Goal: Check status: Check status

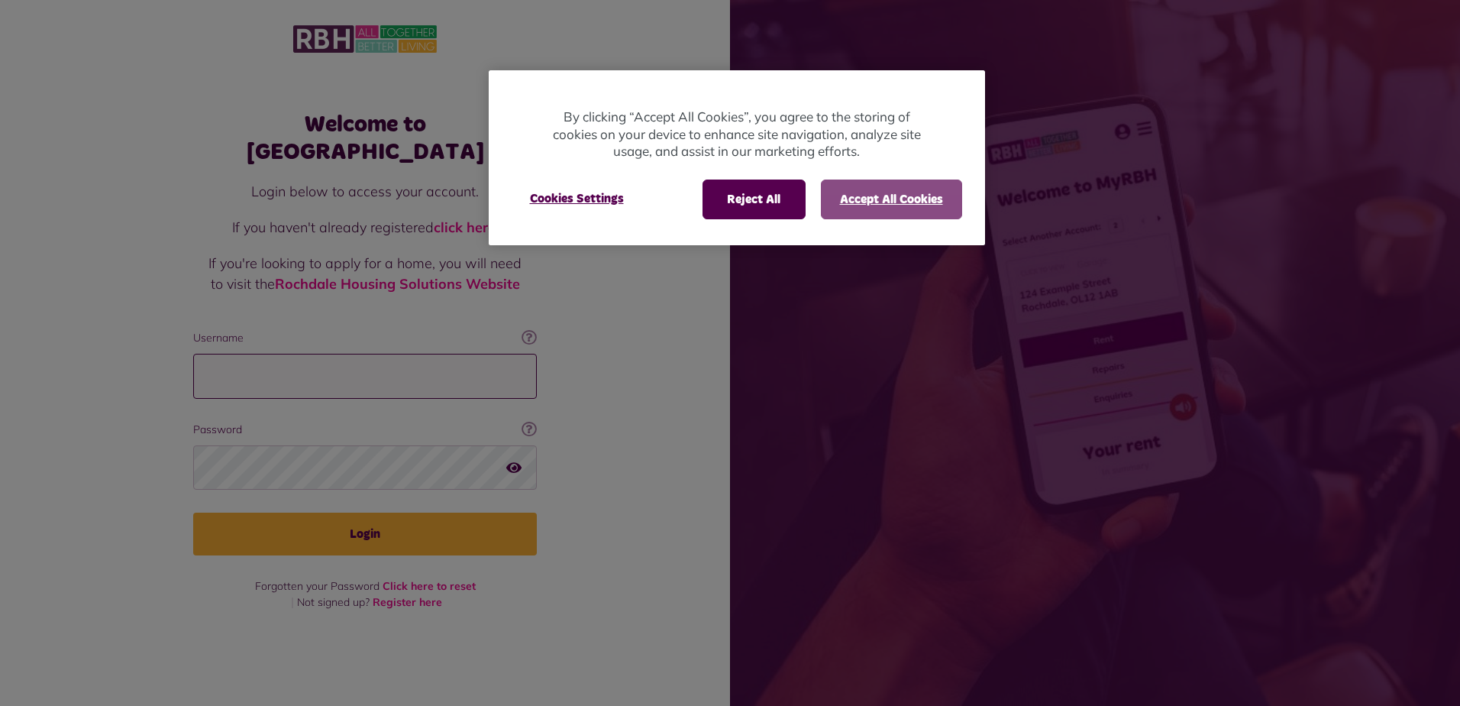
type input "**********"
click at [855, 200] on button "Accept All Cookies" at bounding box center [891, 199] width 141 height 40
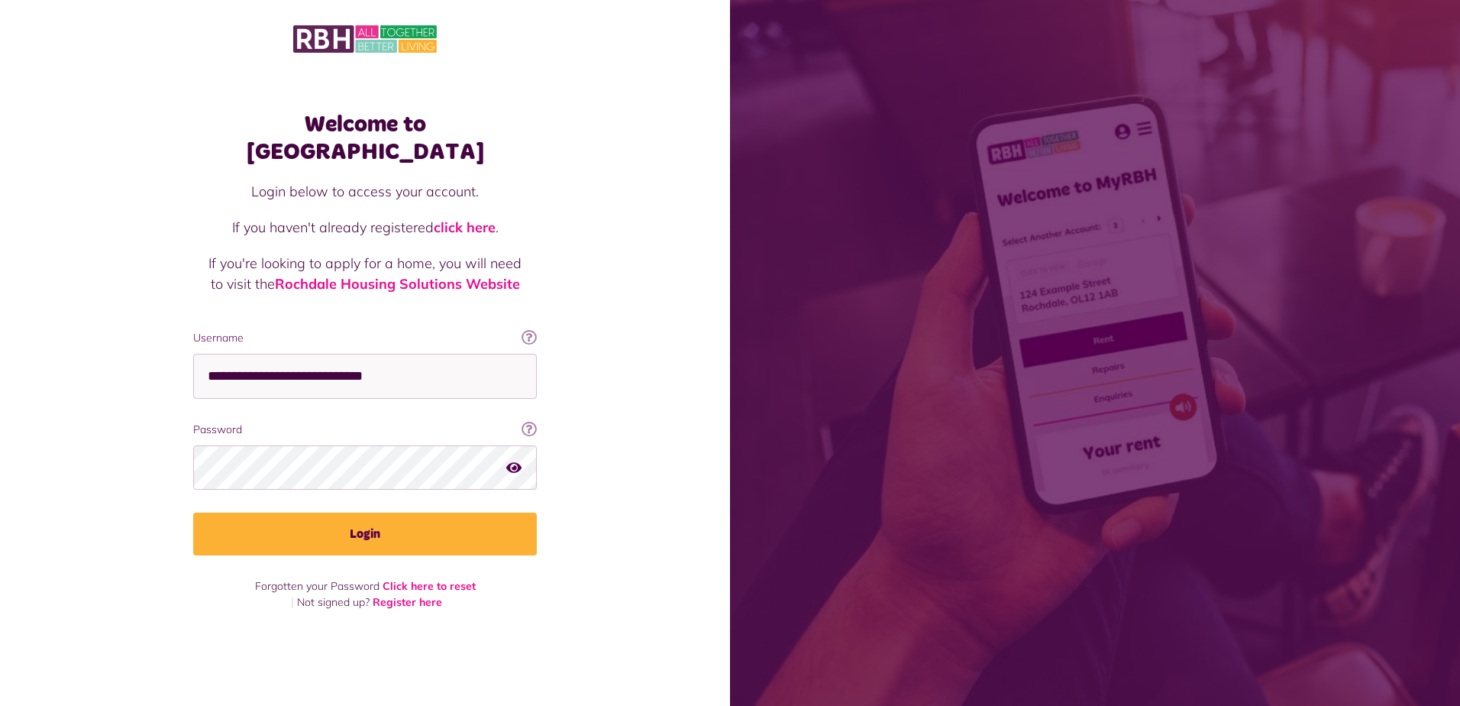
click at [520, 445] on div at bounding box center [365, 467] width 344 height 45
click at [517, 460] on icon "button" at bounding box center [513, 467] width 15 height 14
click at [353, 494] on fieldset "**********" at bounding box center [365, 442] width 344 height 225
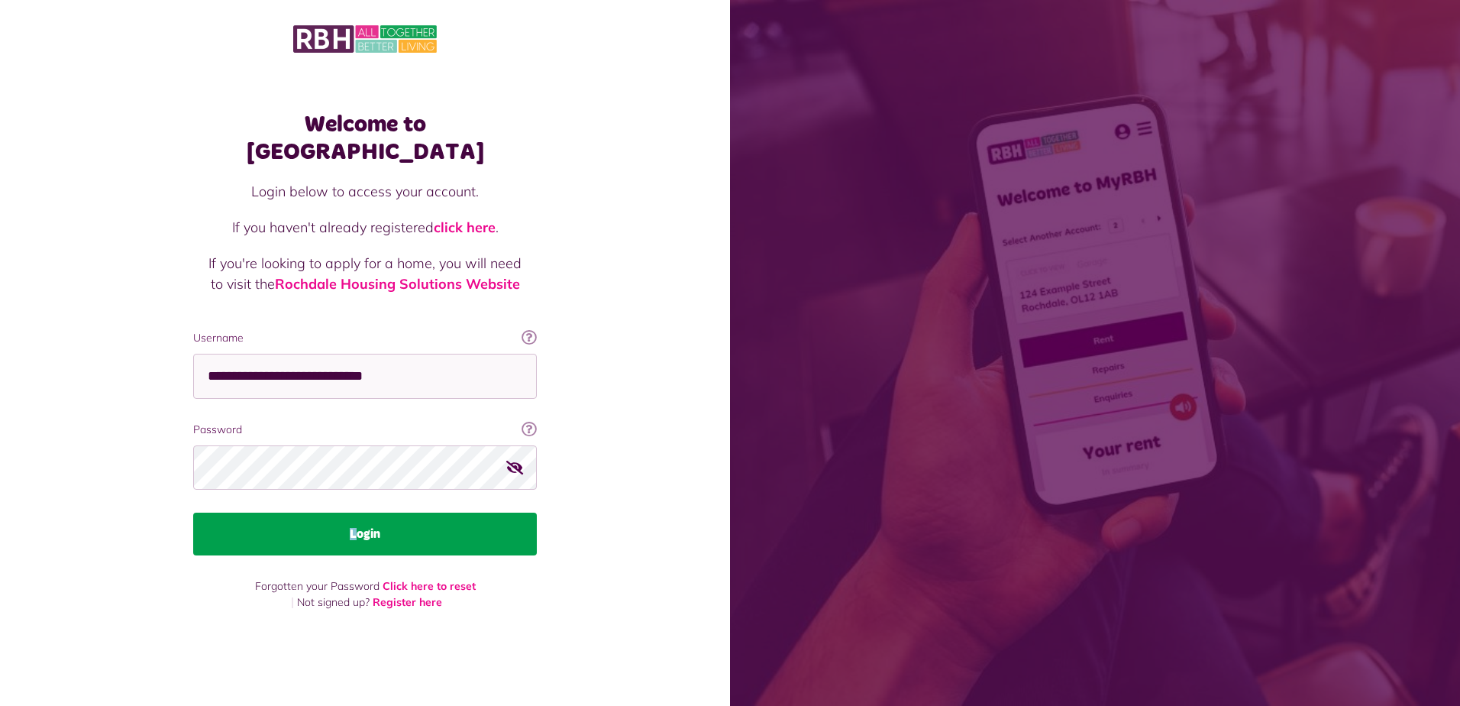
click at [370, 519] on button "Login" at bounding box center [365, 534] width 344 height 43
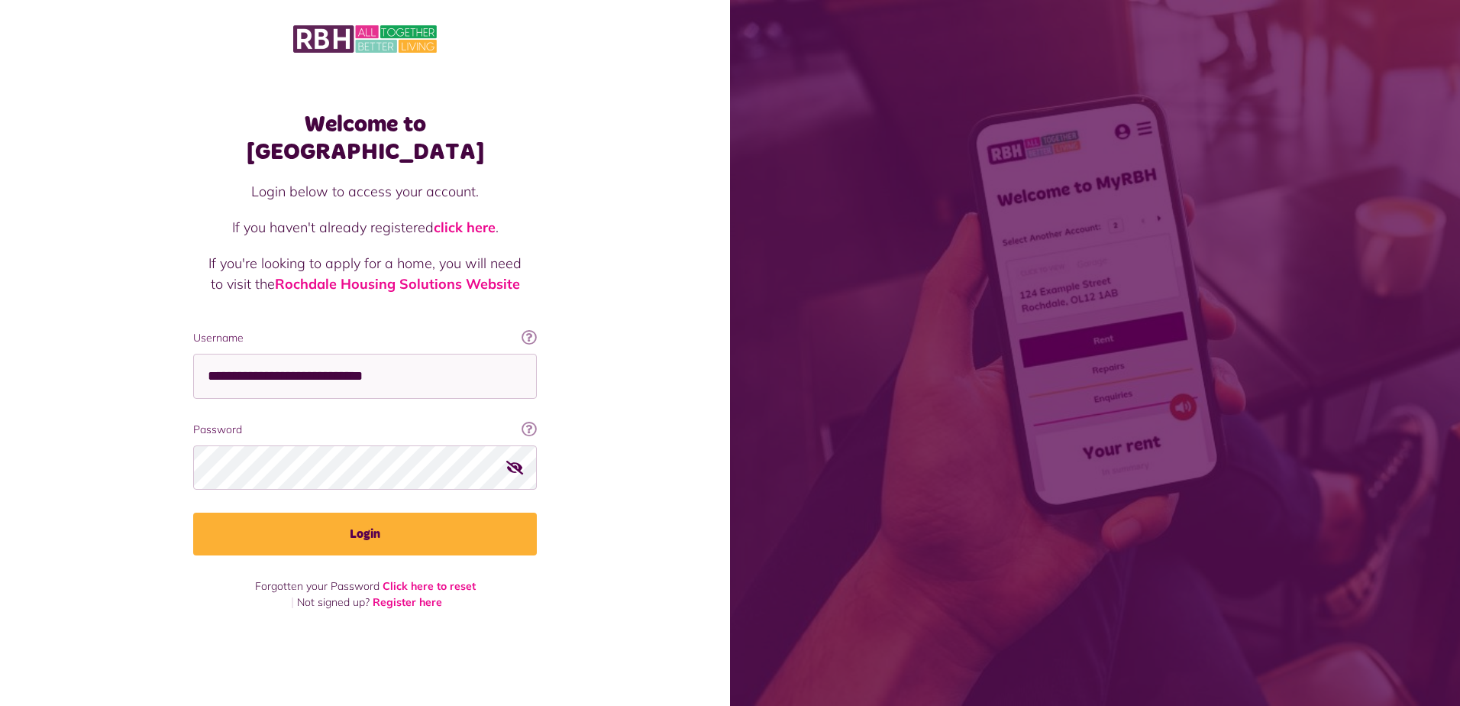
click at [627, 499] on div "Welcome to [GEOGRAPHIC_DATA] Login below to access your account. If you haven't…" at bounding box center [365, 326] width 730 height 652
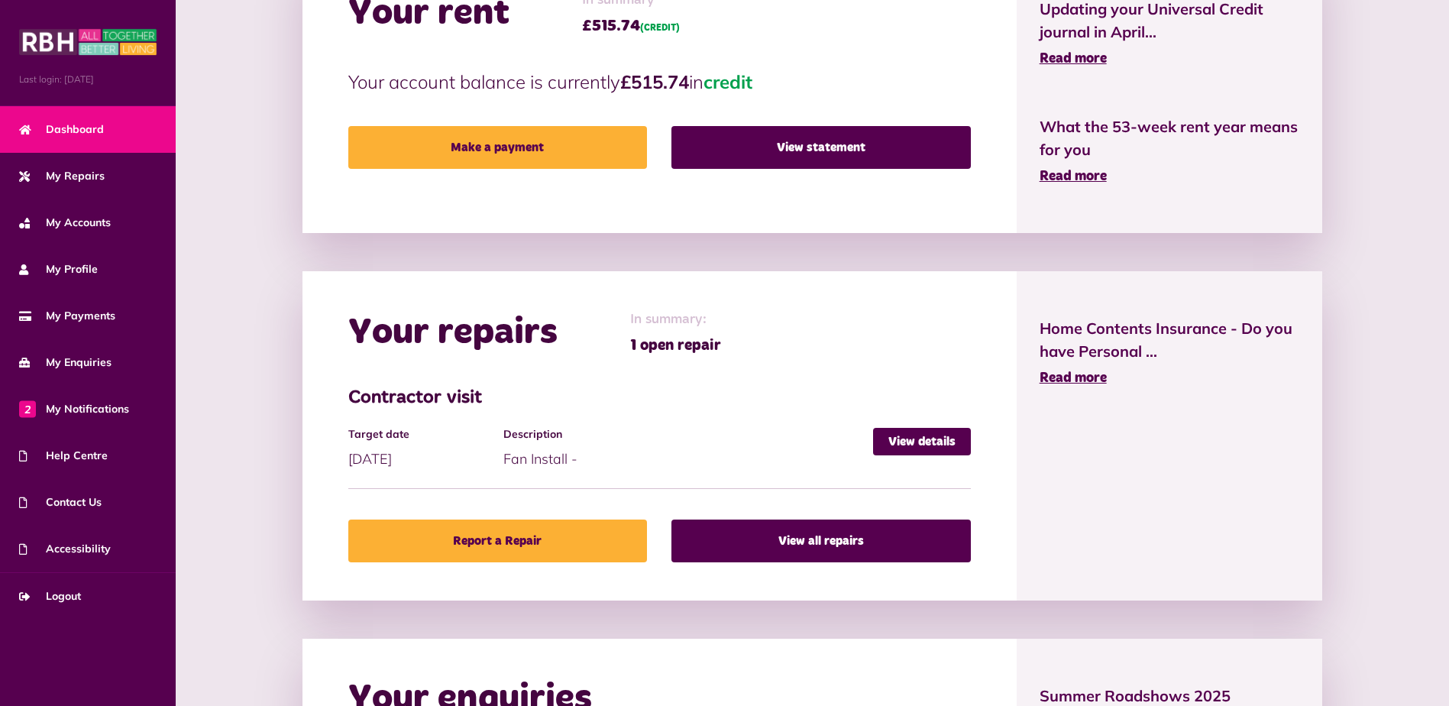
scroll to position [458, 0]
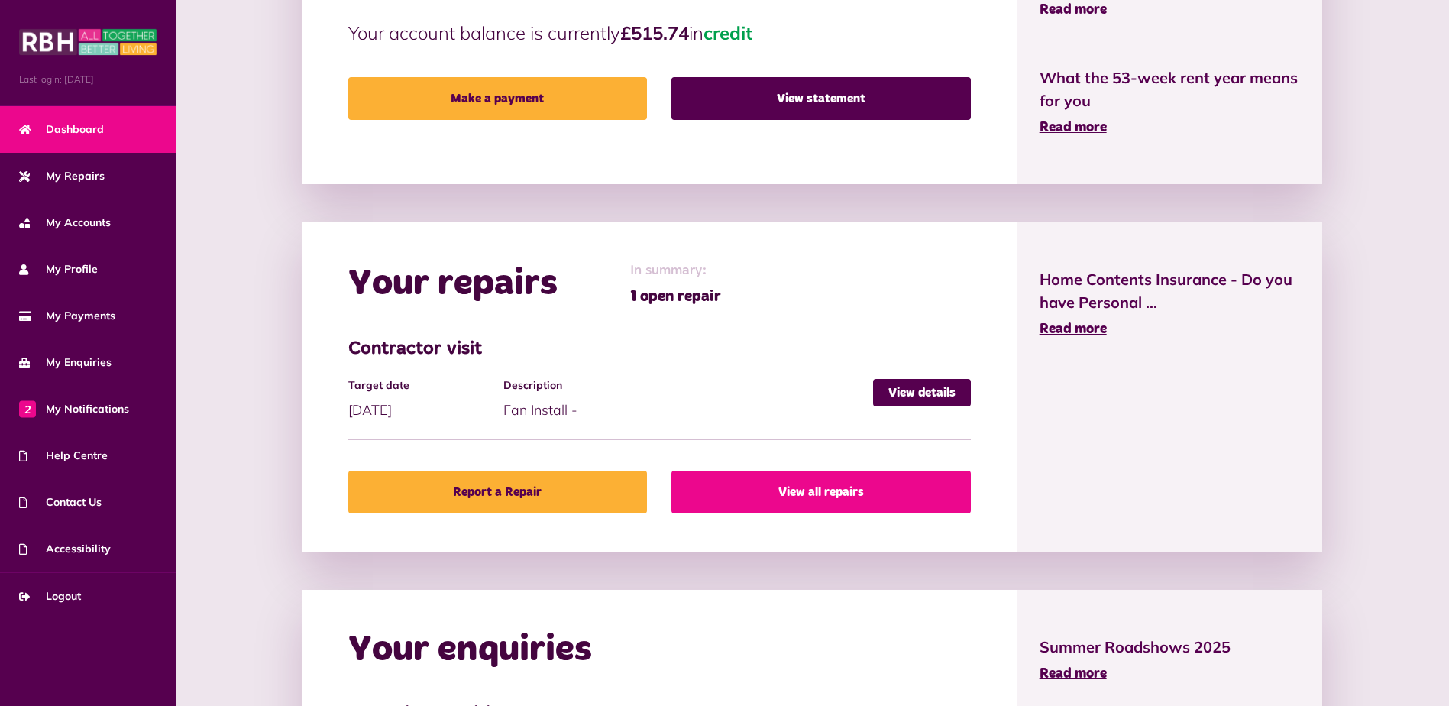
click at [794, 484] on link "View all repairs" at bounding box center [820, 492] width 299 height 43
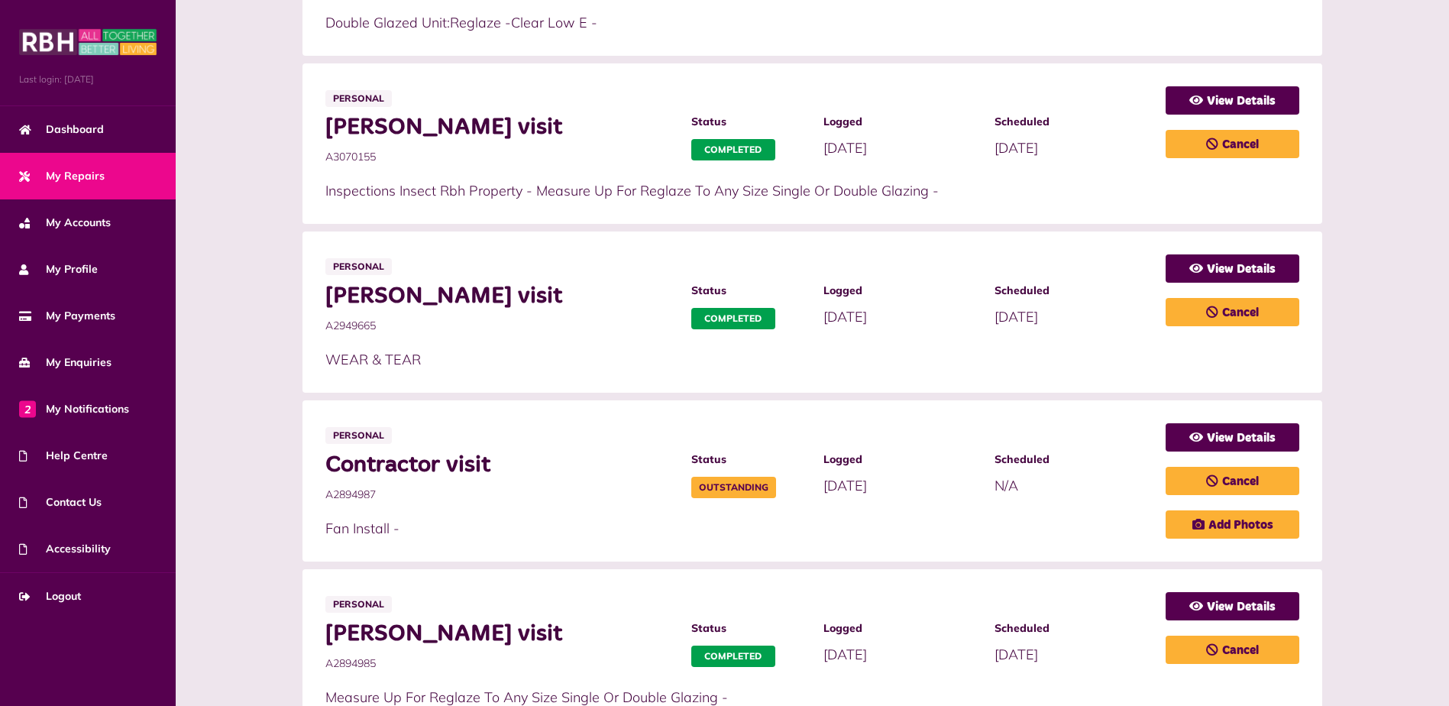
scroll to position [458, 0]
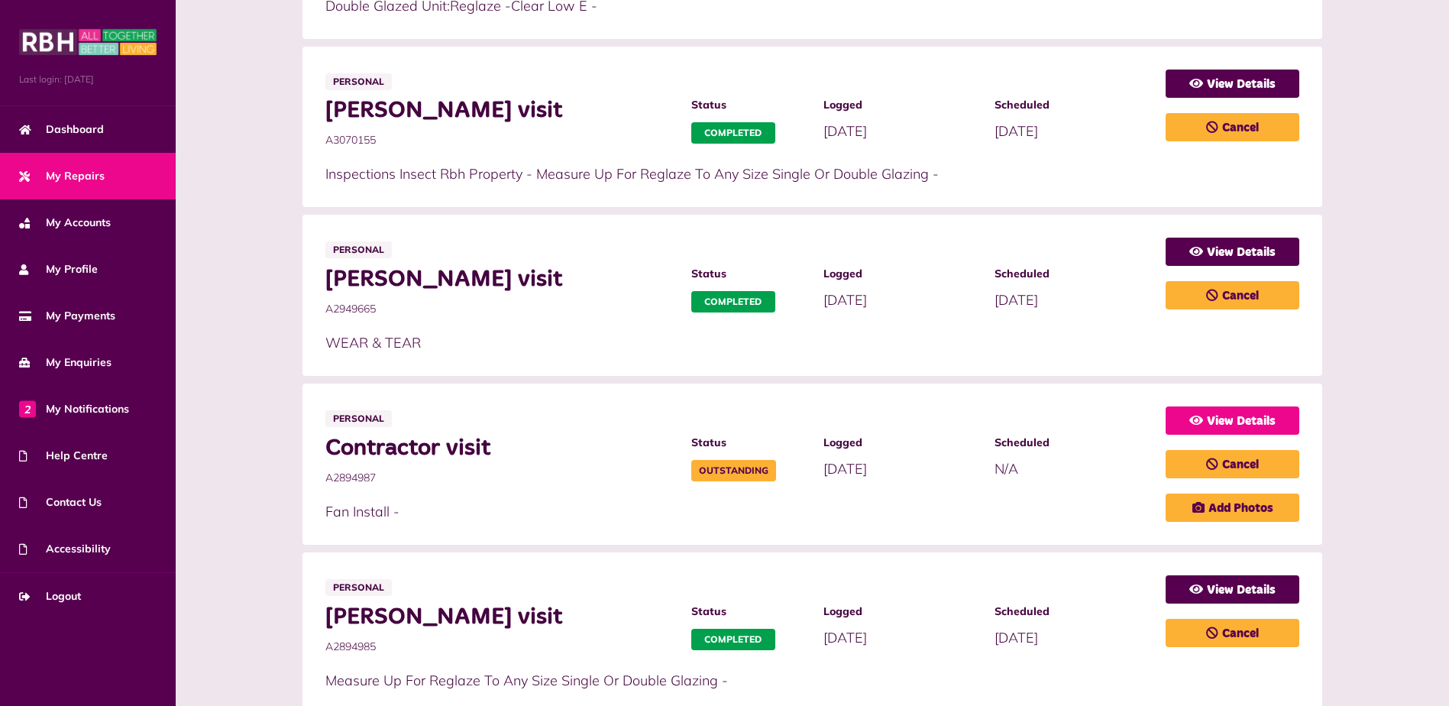
click at [1230, 415] on link "View Details" at bounding box center [1233, 420] width 134 height 28
click at [1222, 416] on link "View Details" at bounding box center [1233, 420] width 134 height 28
